Goal: Navigation & Orientation: Find specific page/section

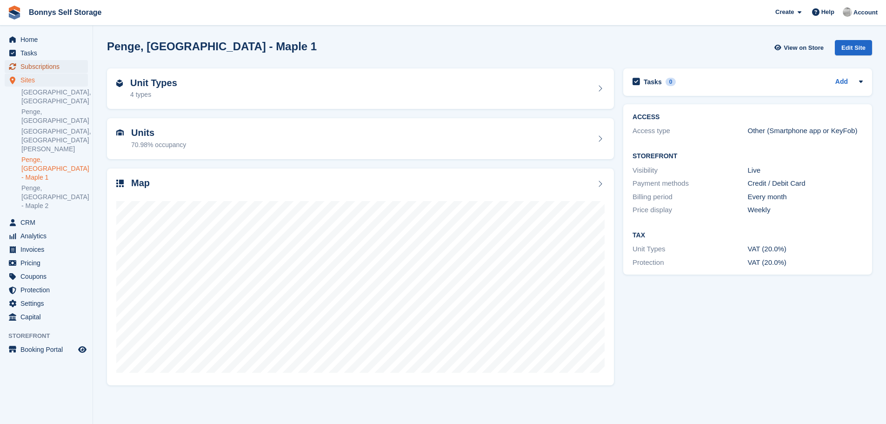
click at [50, 64] on span "Subscriptions" at bounding box center [48, 66] width 56 height 13
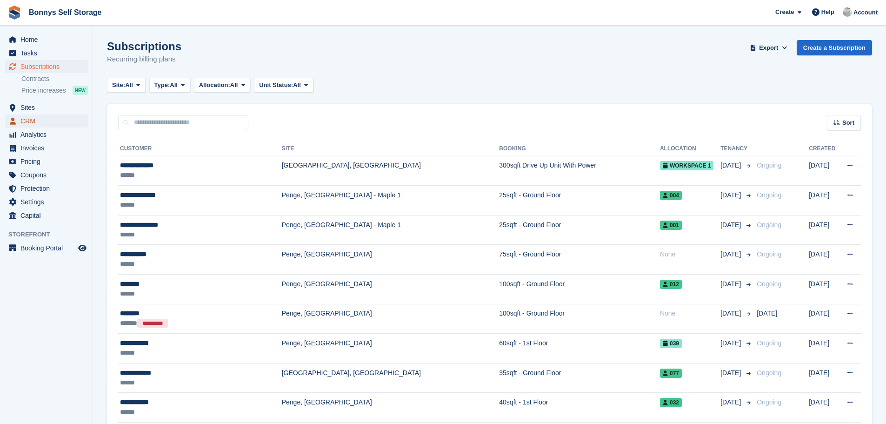
click at [33, 118] on span "CRM" at bounding box center [48, 120] width 56 height 13
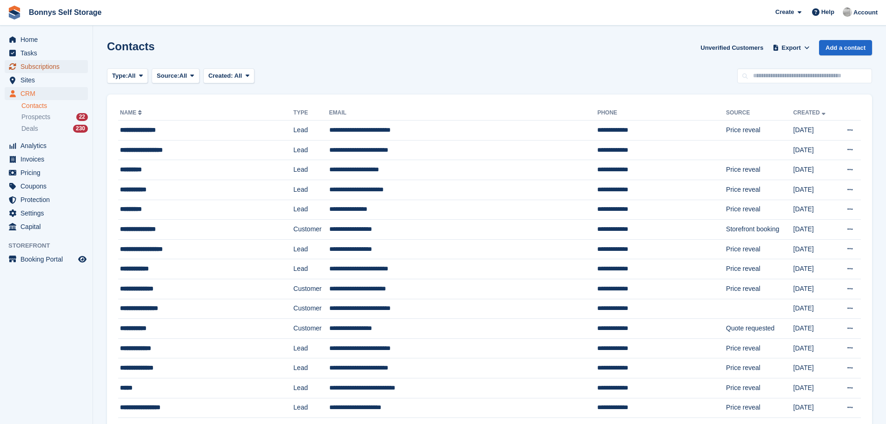
click at [27, 65] on span "Subscriptions" at bounding box center [48, 66] width 56 height 13
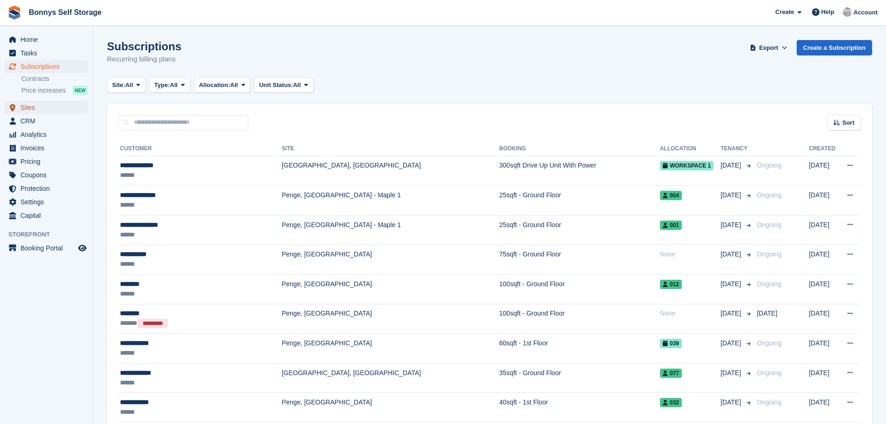
click at [29, 108] on span "Sites" at bounding box center [48, 107] width 56 height 13
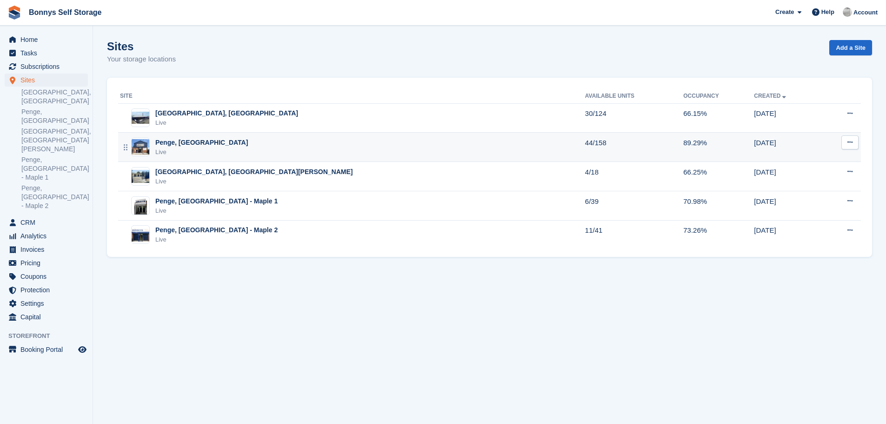
click at [186, 144] on div "Penge, [GEOGRAPHIC_DATA]" at bounding box center [201, 143] width 93 height 10
